Goal: Find specific page/section: Find specific page/section

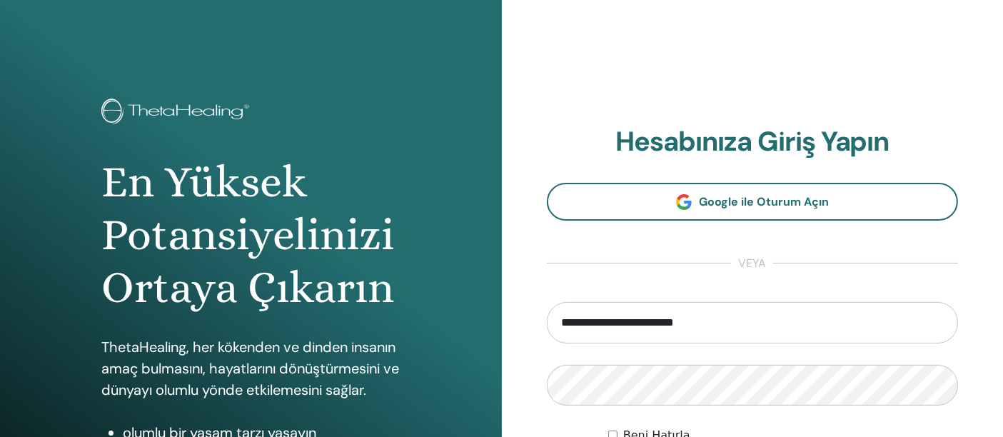
type input "**********"
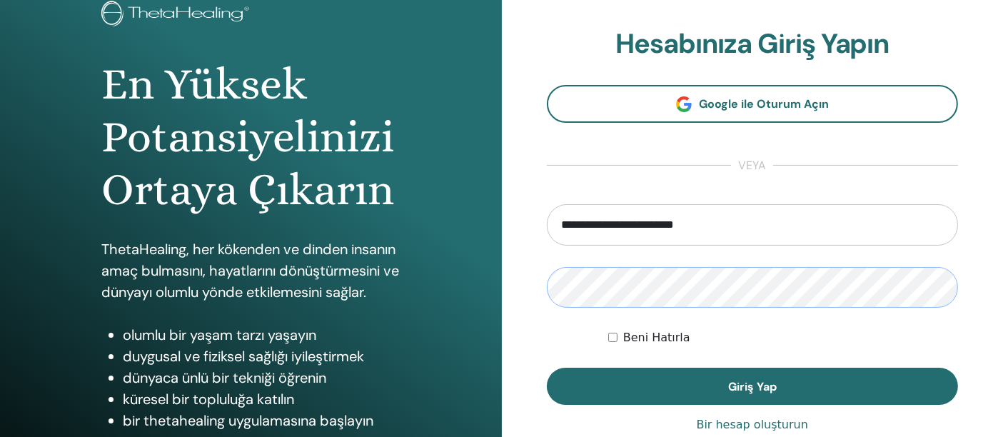
scroll to position [116, 0]
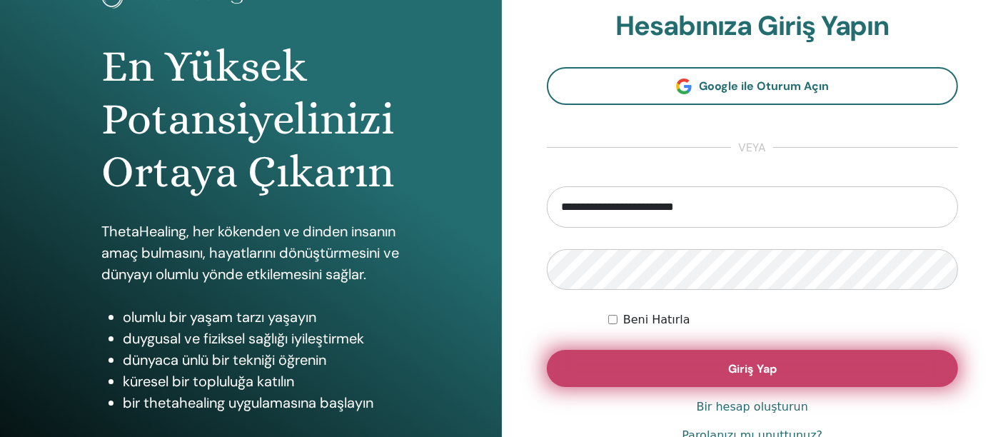
click at [773, 370] on font "Giriş Yap" at bounding box center [752, 368] width 49 height 15
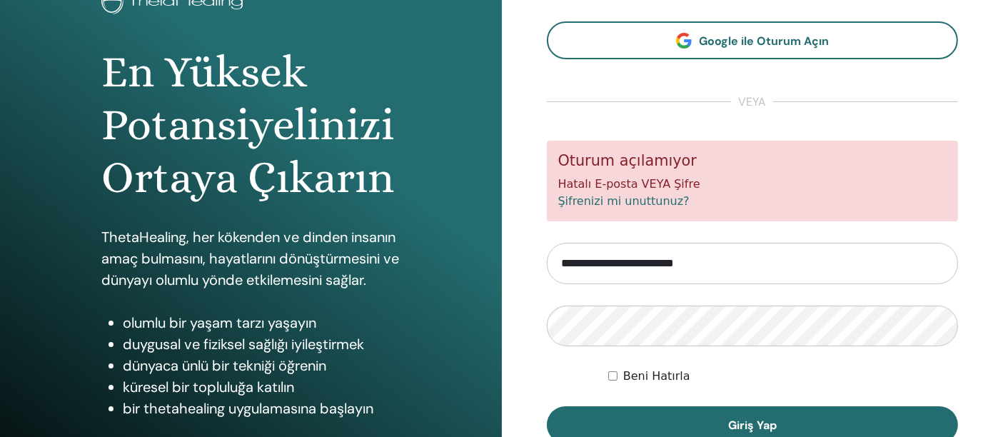
scroll to position [126, 0]
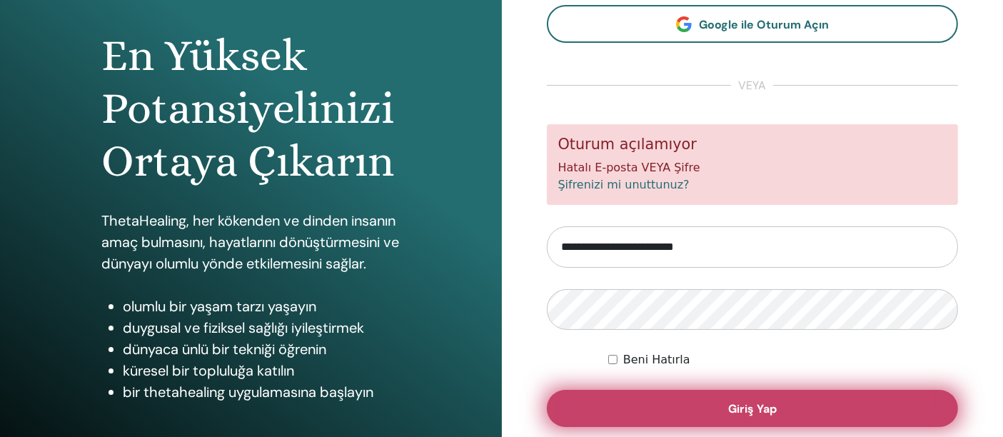
click at [810, 413] on button "Giriş Yap" at bounding box center [753, 408] width 412 height 37
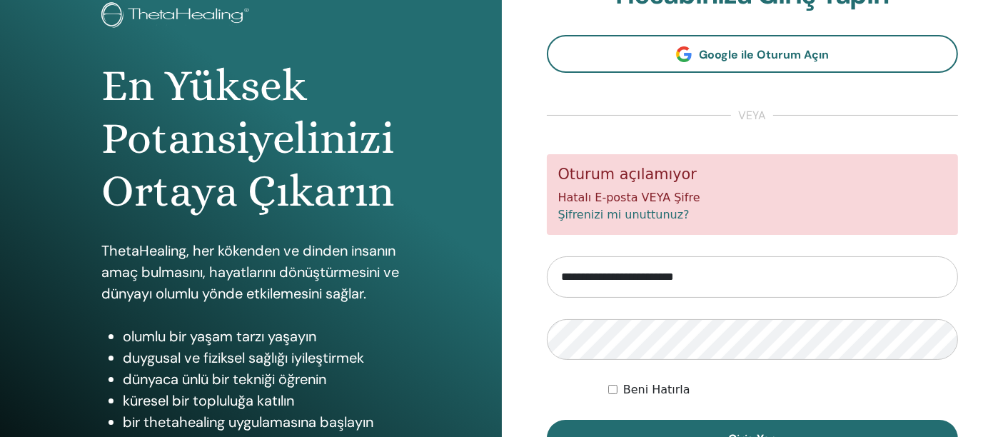
scroll to position [110, 0]
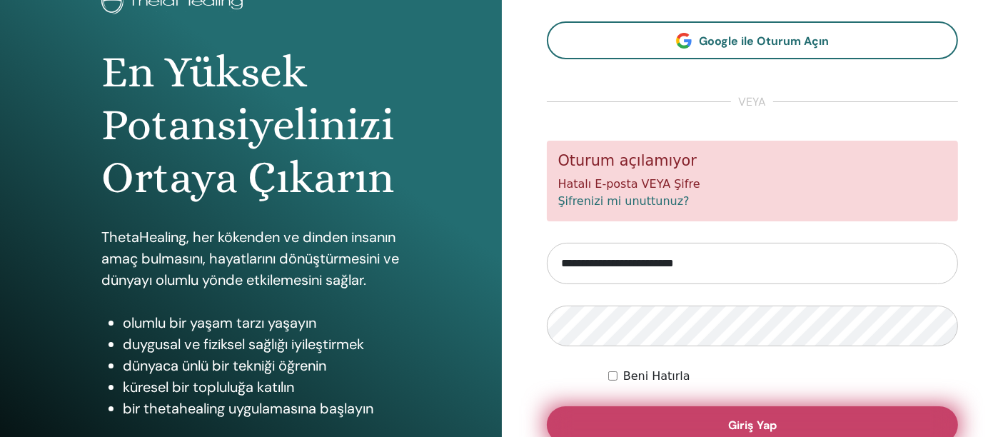
click at [701, 421] on button "Giriş Yap" at bounding box center [753, 424] width 412 height 37
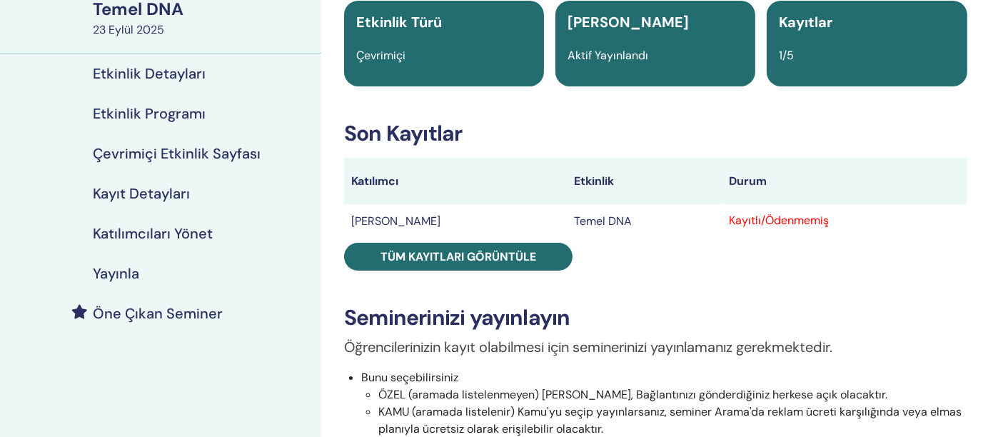
scroll to position [117, 0]
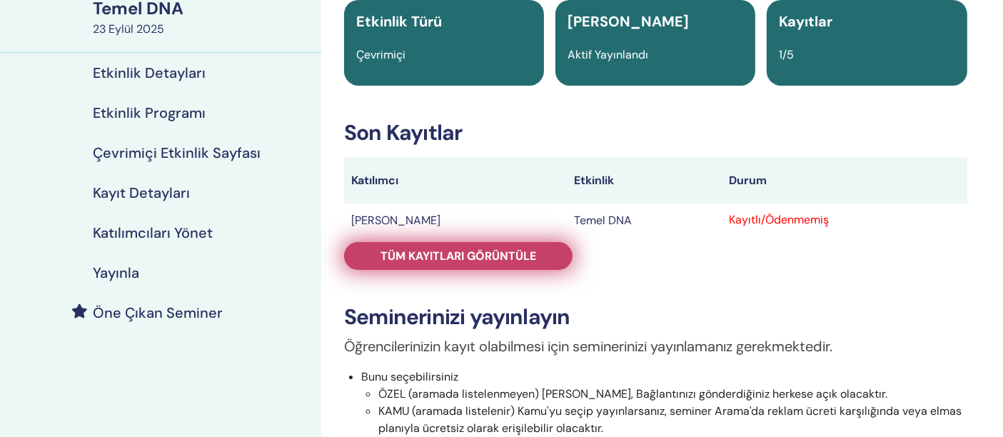
click at [467, 251] on font "Tüm kayıtları görüntüle" at bounding box center [459, 256] width 156 height 15
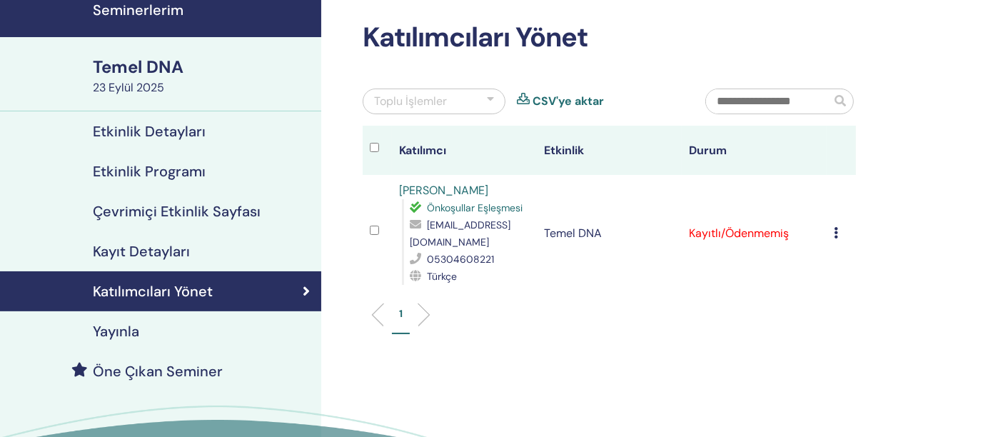
scroll to position [60, 0]
